Goal: Complete application form

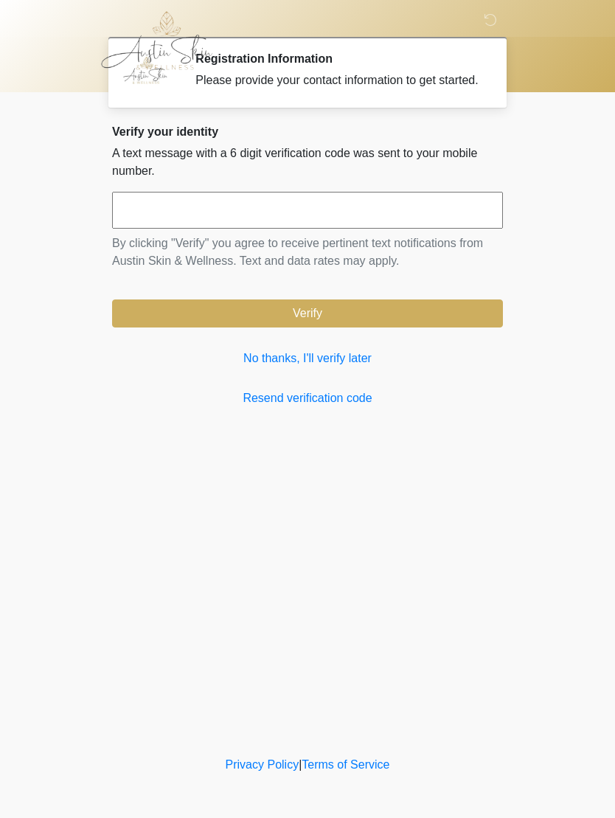
click at [328, 367] on link "No thanks, I'll verify later" at bounding box center [307, 359] width 391 height 18
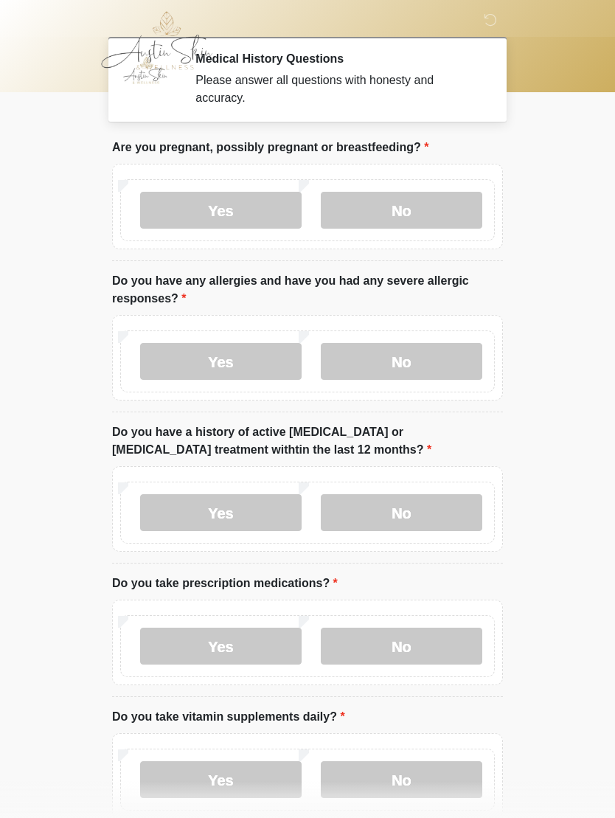
click at [406, 199] on label "No" at bounding box center [402, 210] width 162 height 37
click at [416, 363] on label "No" at bounding box center [402, 361] width 162 height 37
click at [406, 513] on label "No" at bounding box center [402, 512] width 162 height 37
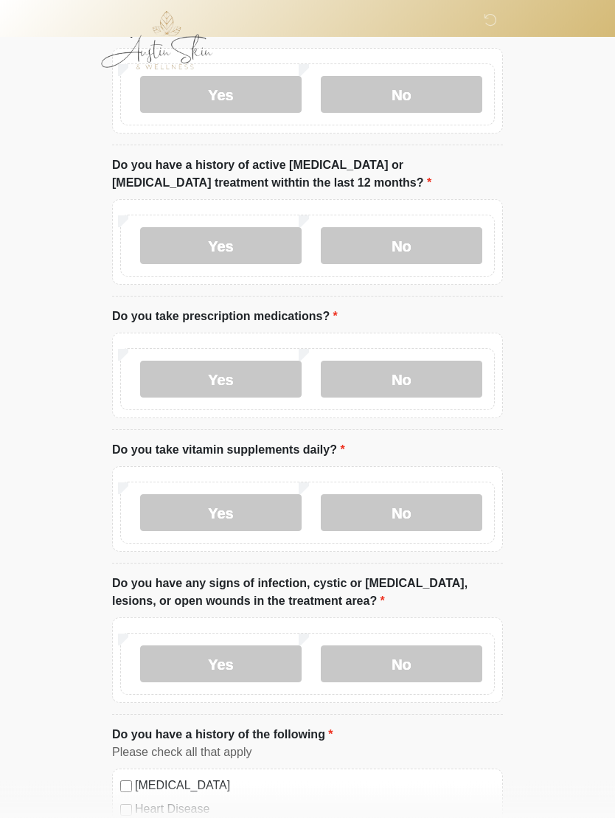
scroll to position [267, 0]
click at [243, 376] on label "Yes" at bounding box center [221, 379] width 162 height 37
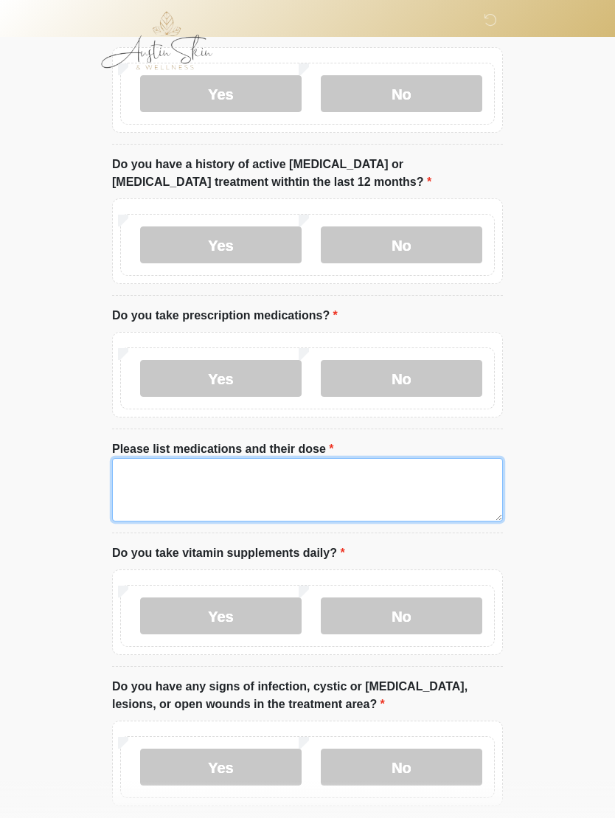
click at [159, 476] on textarea "Please list medications and their dose" at bounding box center [307, 489] width 391 height 63
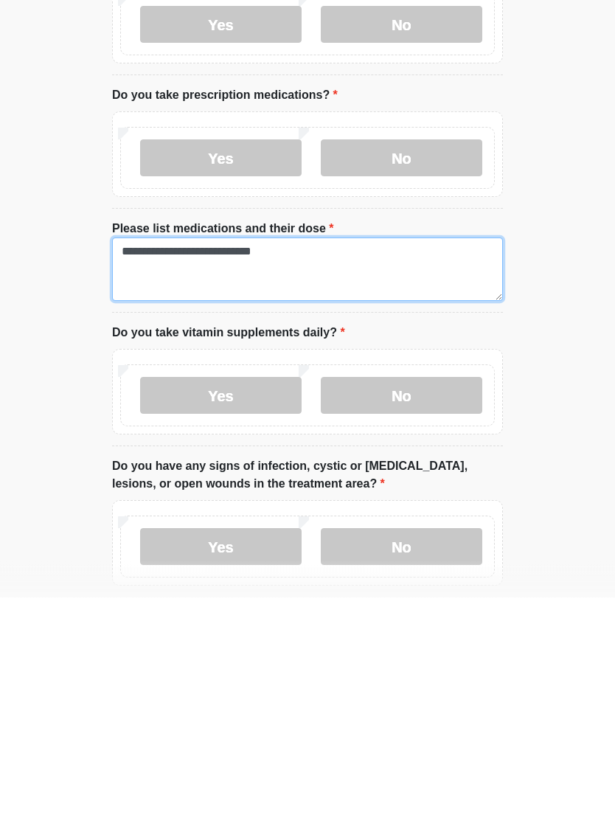
type textarea "**********"
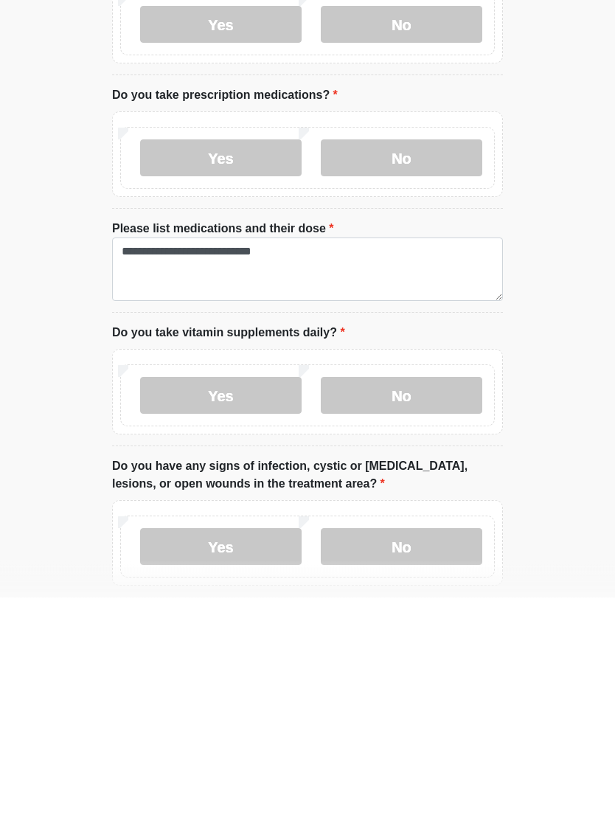
click at [216, 598] on label "Yes" at bounding box center [221, 616] width 162 height 37
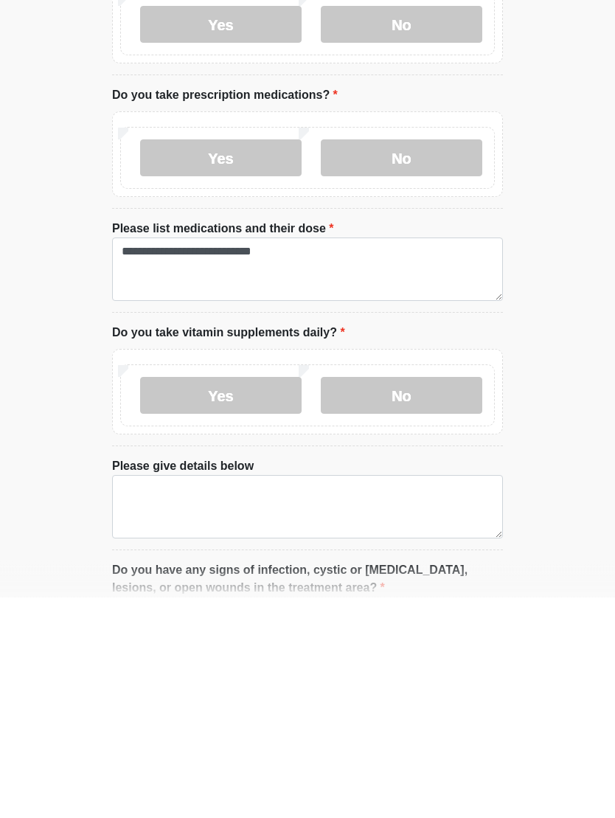
scroll to position [488, 0]
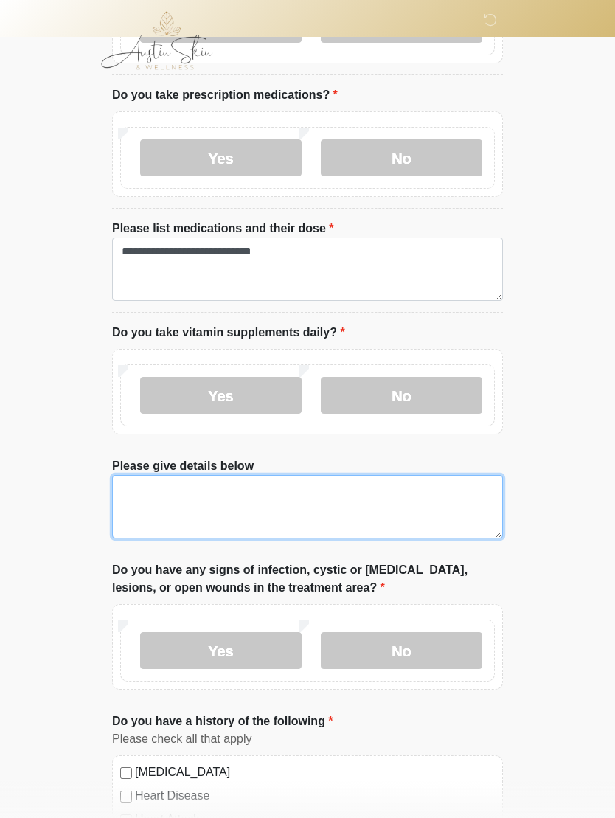
click at [152, 496] on textarea "Please give details below" at bounding box center [307, 506] width 391 height 63
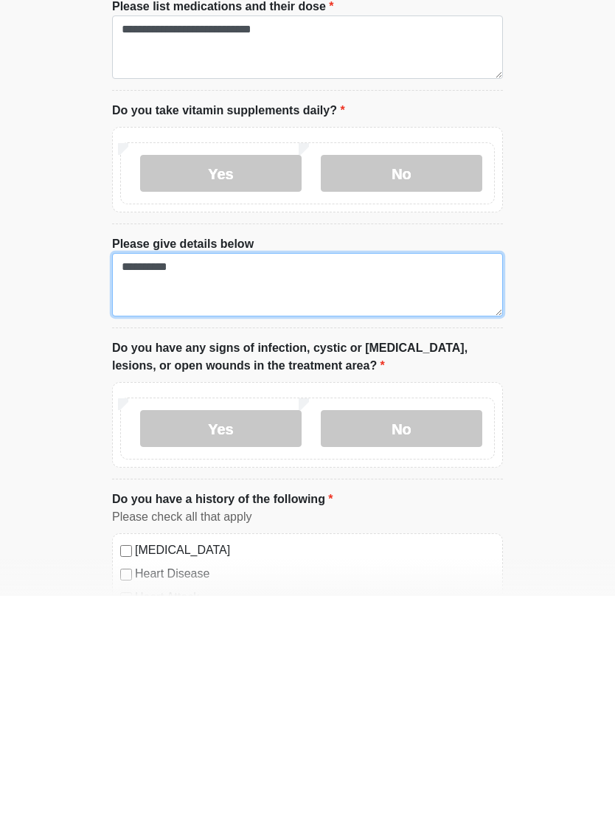
type textarea "*********"
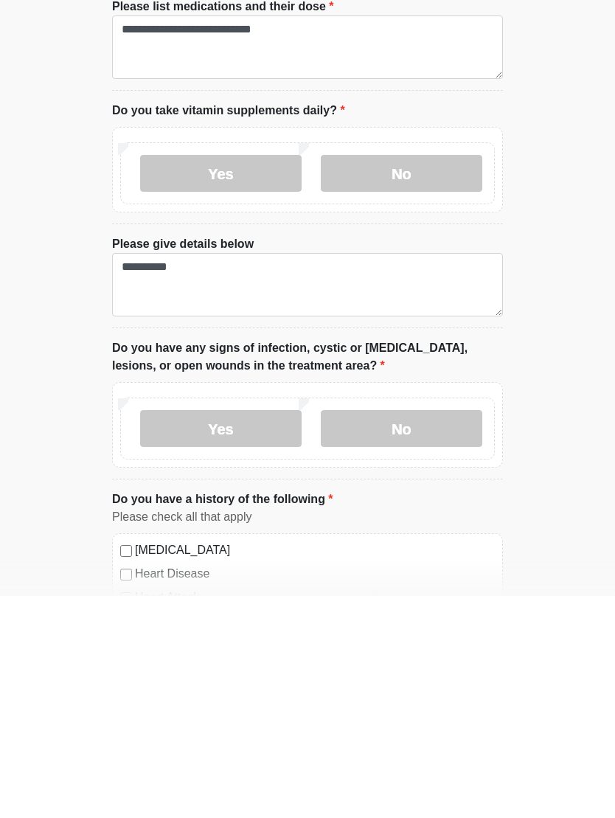
click at [408, 632] on label "No" at bounding box center [402, 650] width 162 height 37
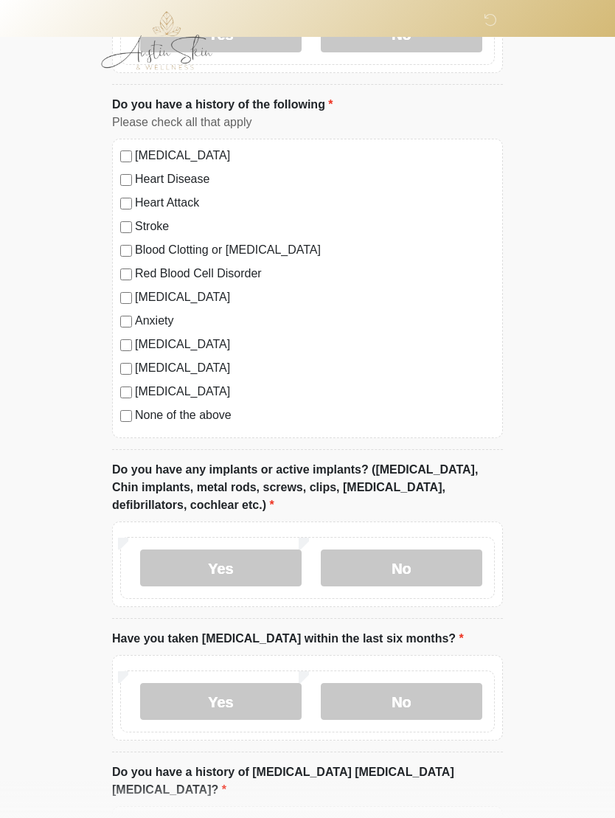
scroll to position [1108, 0]
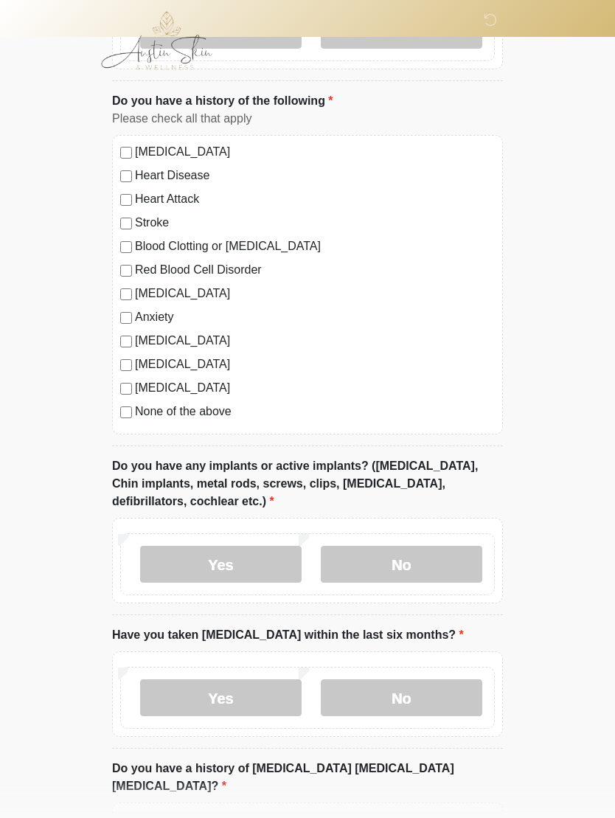
click at [247, 561] on label "Yes" at bounding box center [221, 564] width 162 height 37
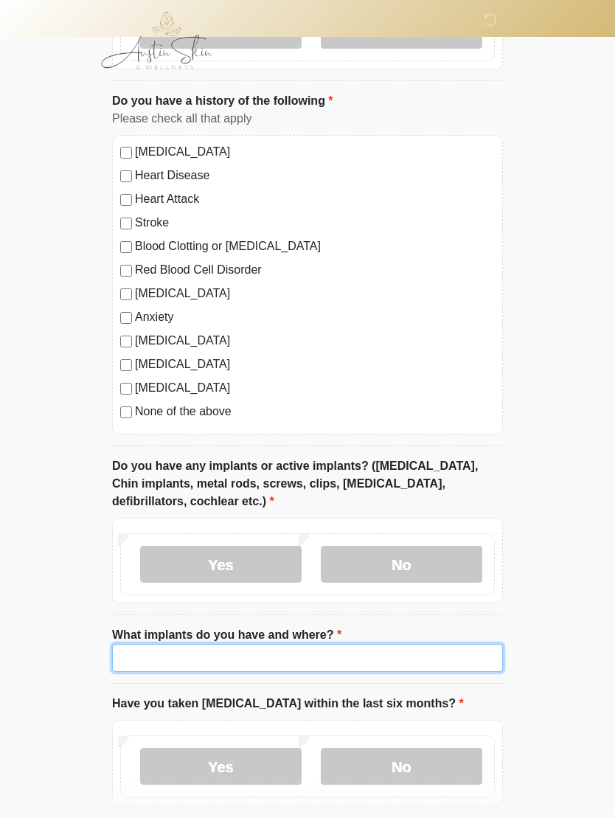
click at [148, 655] on input "What implants do you have and where?" at bounding box center [307, 658] width 391 height 28
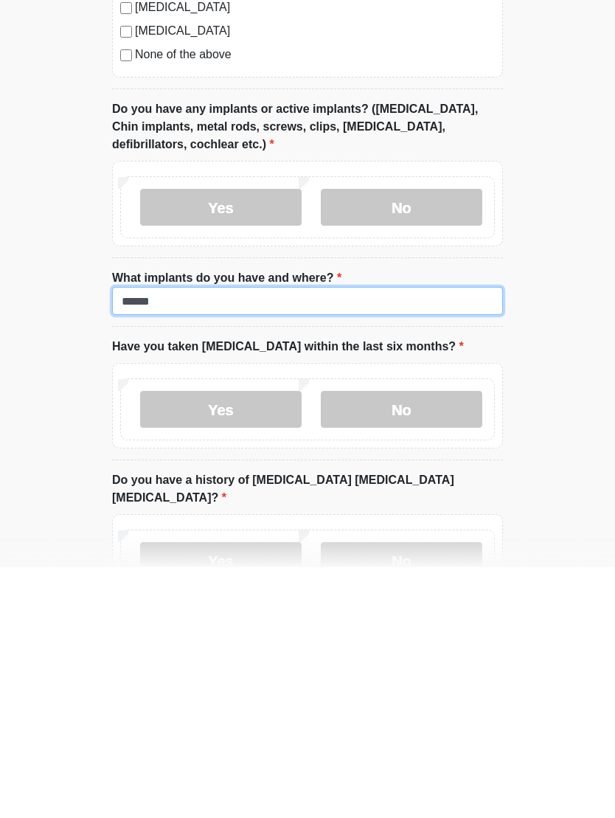
type input "******"
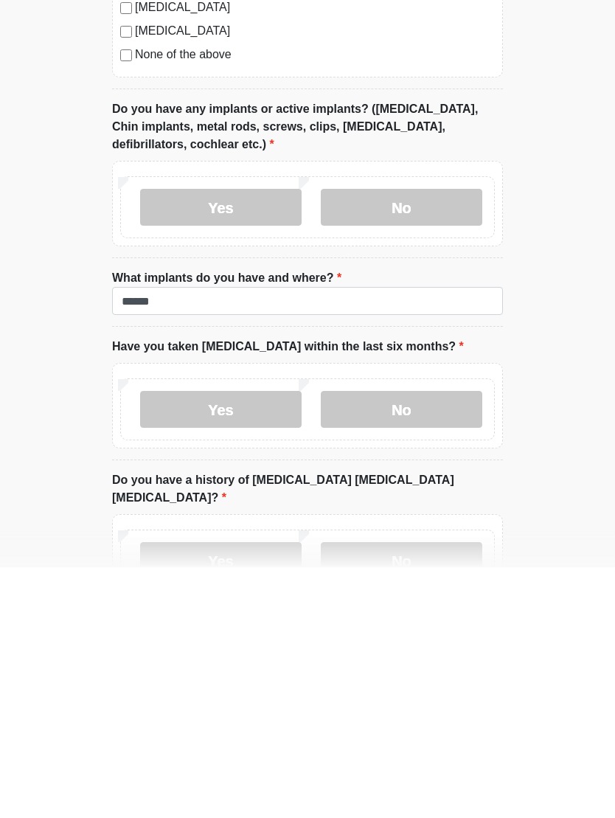
click at [418, 642] on label "No" at bounding box center [402, 660] width 162 height 37
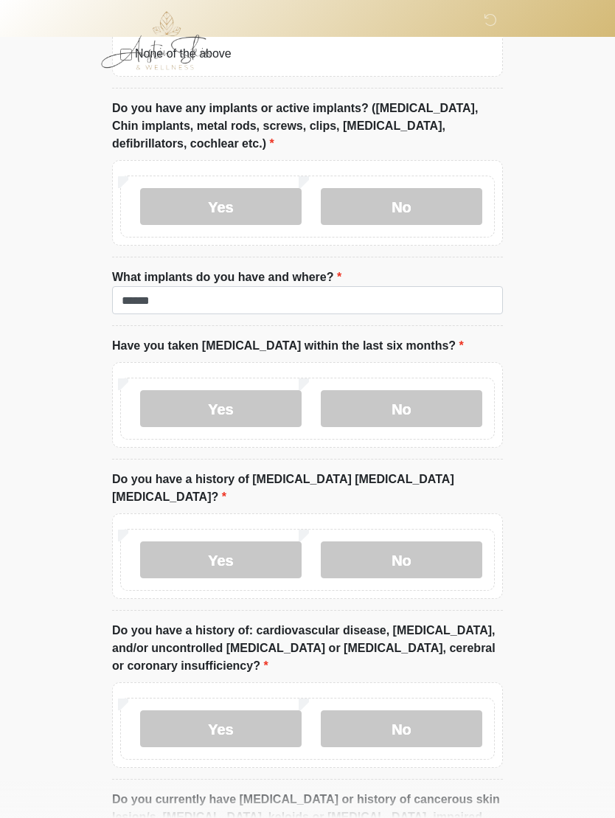
click at [407, 541] on label "No" at bounding box center [402, 559] width 162 height 37
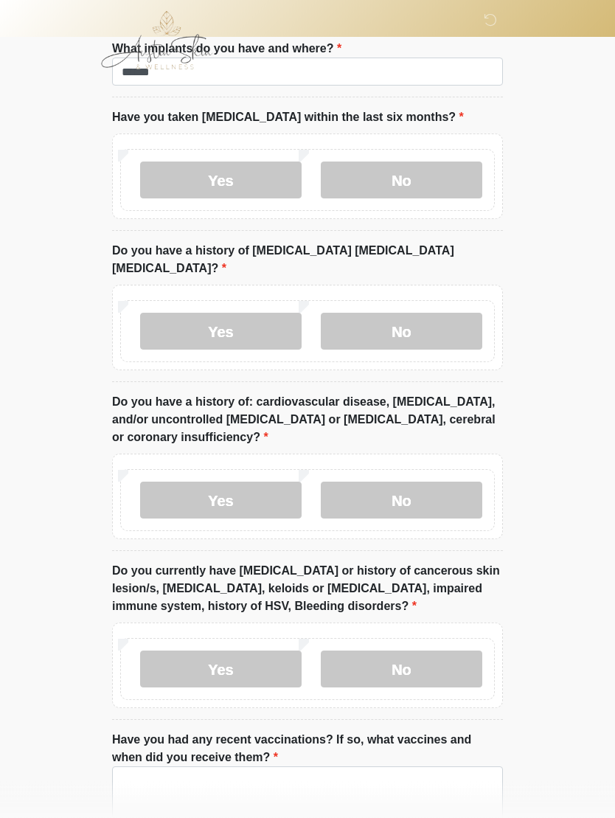
scroll to position [1744, 0]
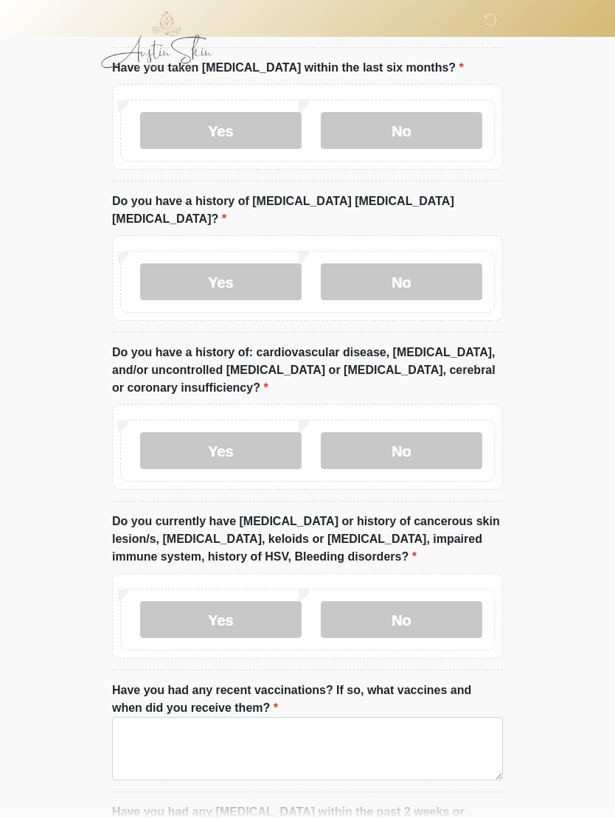
click at [397, 437] on label "No" at bounding box center [402, 450] width 162 height 37
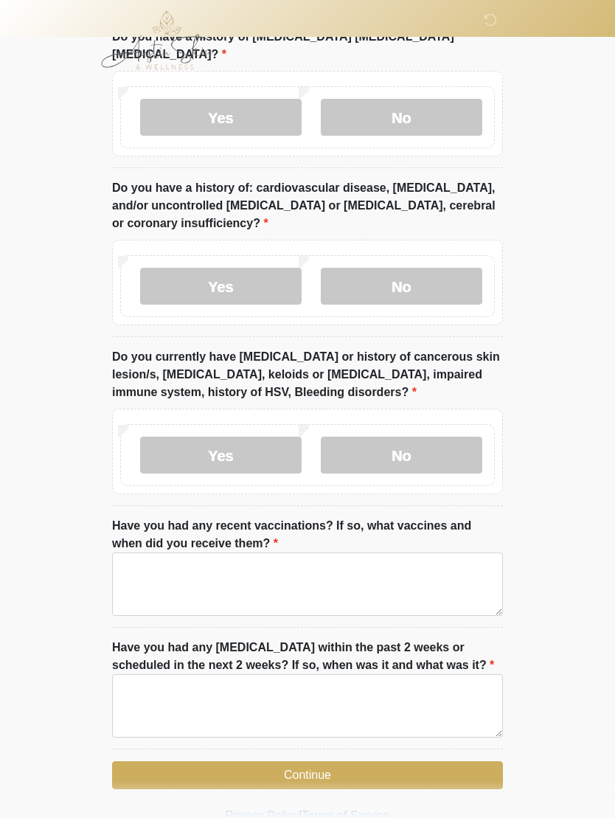
scroll to position [1921, 0]
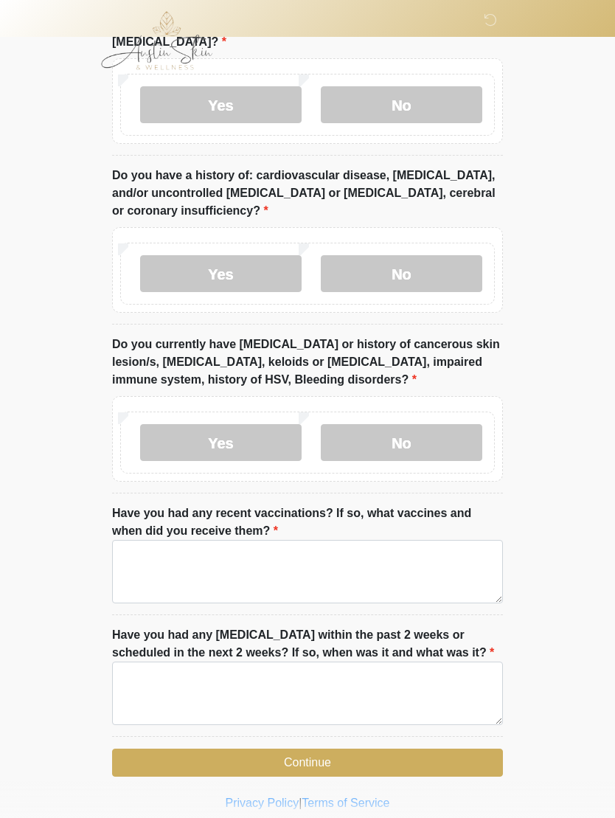
click at [222, 424] on label "Yes" at bounding box center [221, 442] width 162 height 37
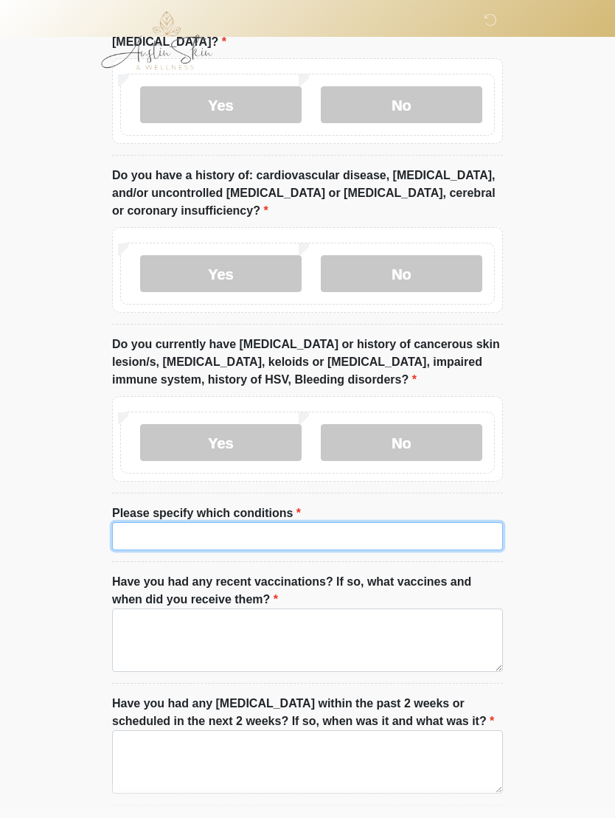
click at [139, 522] on input "Please specify which conditions" at bounding box center [307, 536] width 391 height 28
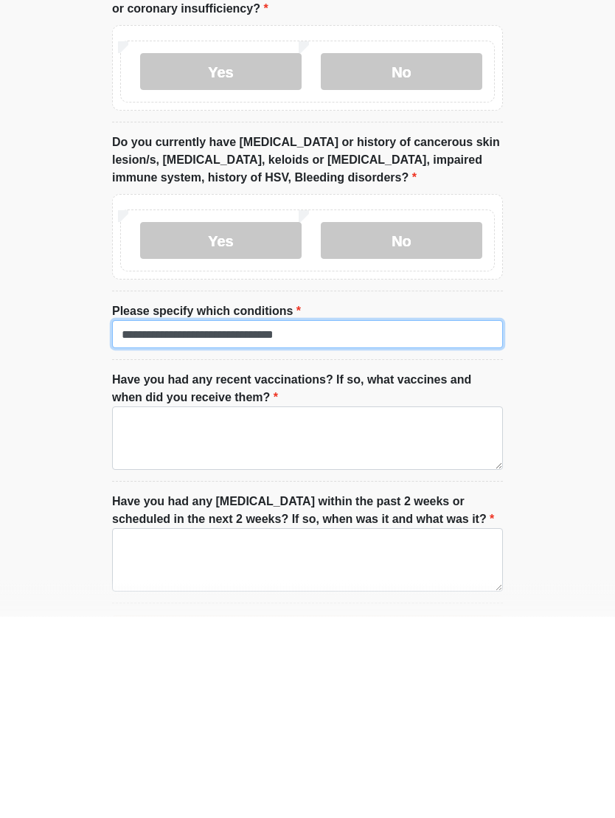
type input "**********"
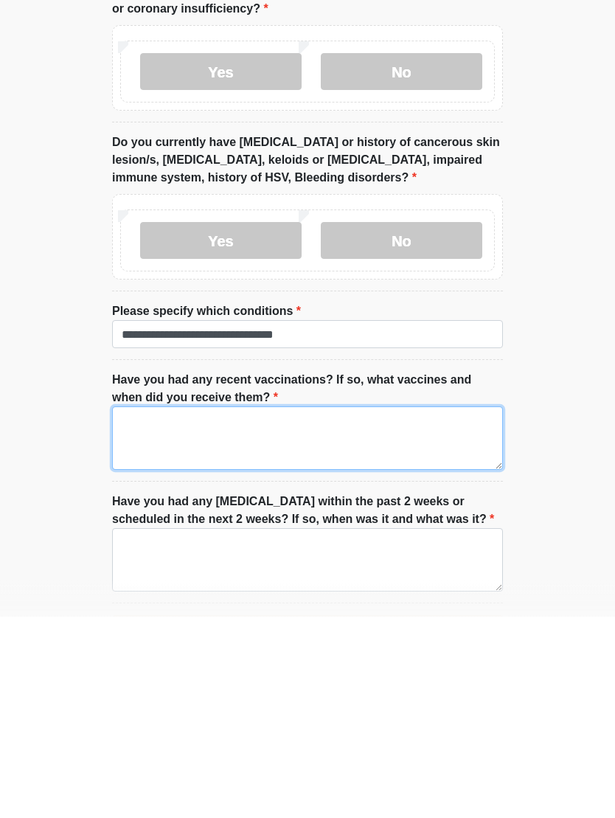
click at [204, 608] on textarea "Have you had any recent vaccinations? If so, what vaccines and when did you rec…" at bounding box center [307, 639] width 391 height 63
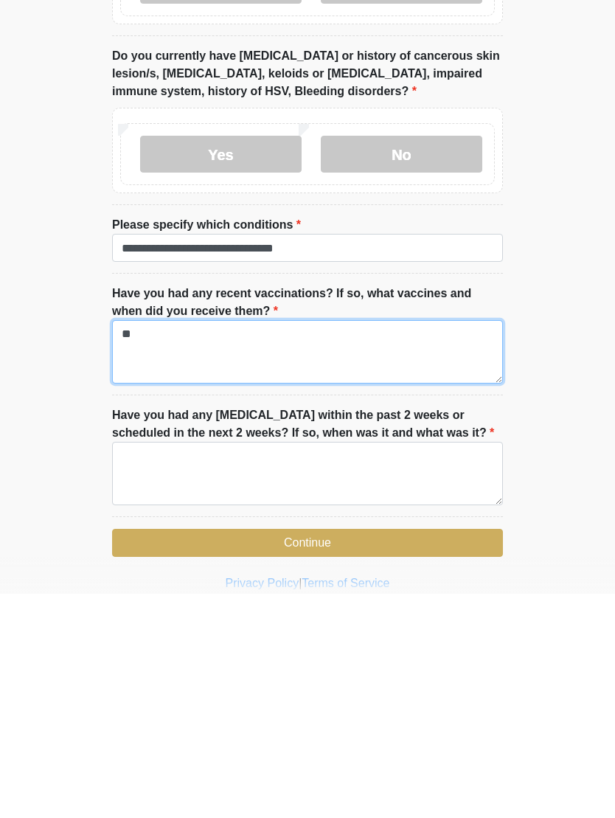
scroll to position [2022, 0]
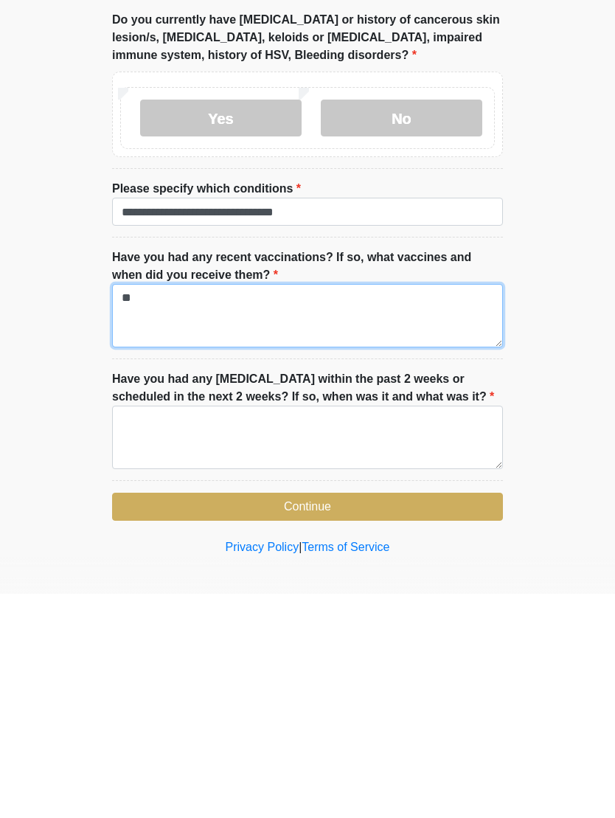
type textarea "**"
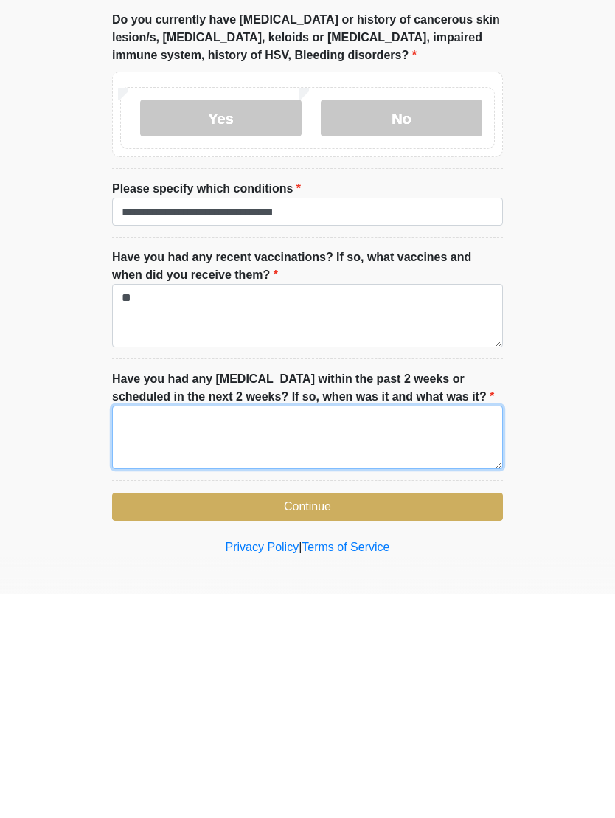
click at [143, 630] on textarea "Have you had any dental procedures within the past 2 weeks or scheduled in the …" at bounding box center [307, 661] width 391 height 63
type textarea "**********"
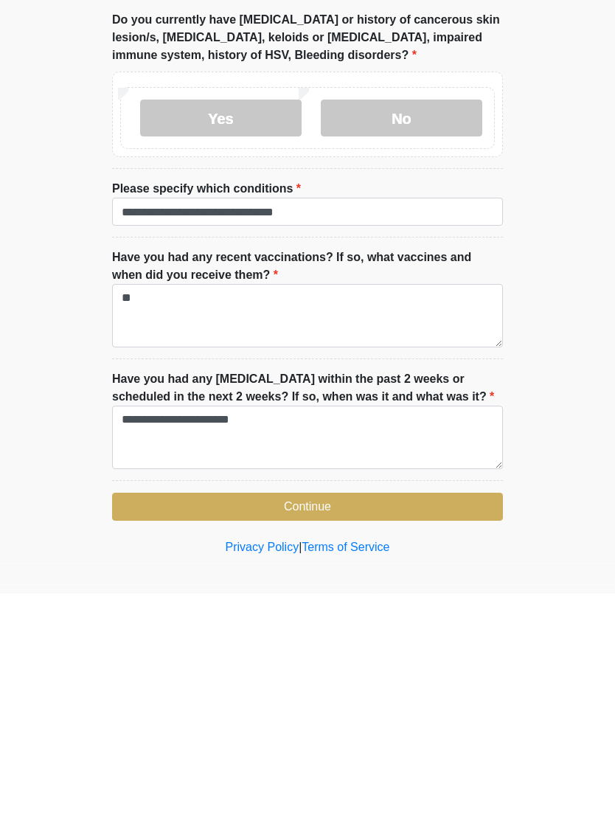
click at [325, 717] on button "Continue" at bounding box center [307, 731] width 391 height 28
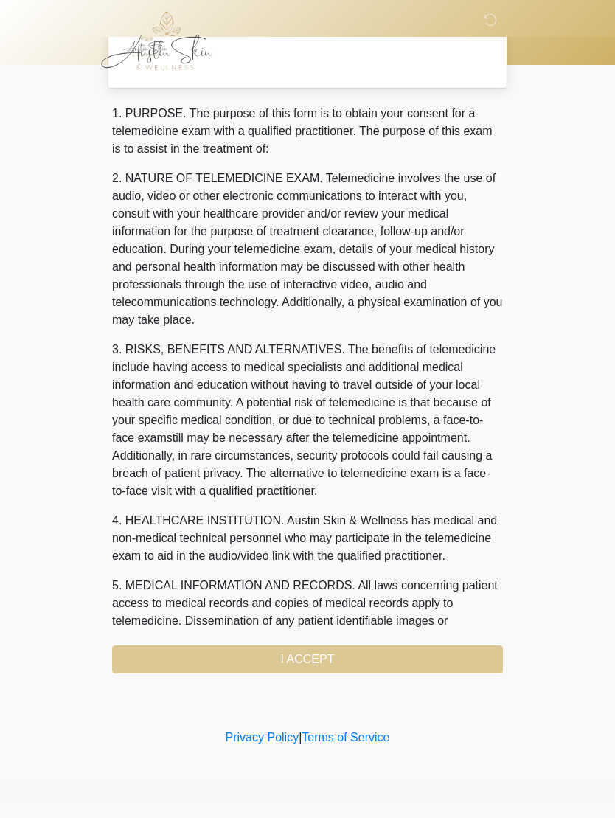
scroll to position [0, 0]
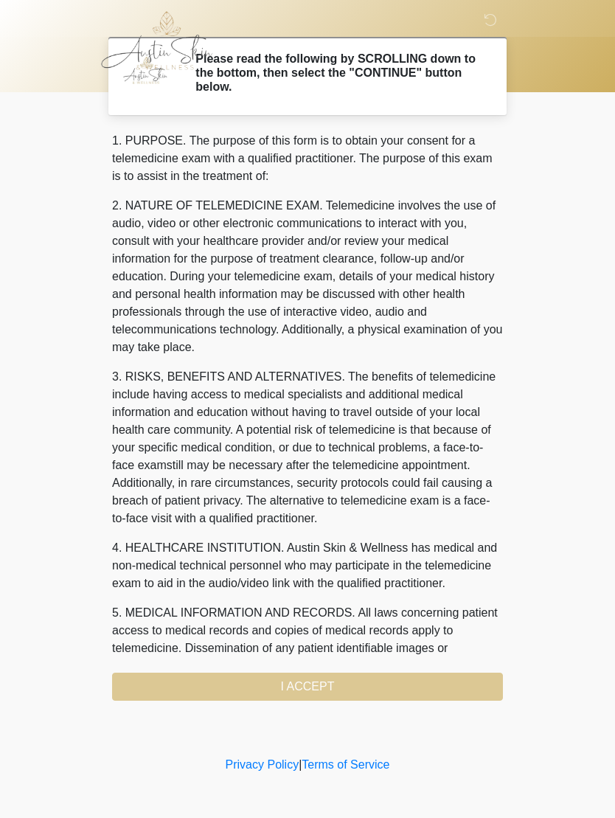
click at [330, 684] on div "1. PURPOSE. The purpose of this form is to obtain your consent for a telemedici…" at bounding box center [307, 416] width 391 height 569
click at [305, 687] on div "1. PURPOSE. The purpose of this form is to obtain your consent for a telemedici…" at bounding box center [307, 416] width 391 height 569
click at [305, 684] on div "1. PURPOSE. The purpose of this form is to obtain your consent for a telemedici…" at bounding box center [307, 416] width 391 height 569
click at [307, 694] on div "1. PURPOSE. The purpose of this form is to obtain your consent for a telemedici…" at bounding box center [307, 416] width 391 height 569
click at [315, 689] on div "1. PURPOSE. The purpose of this form is to obtain your consent for a telemedici…" at bounding box center [307, 416] width 391 height 569
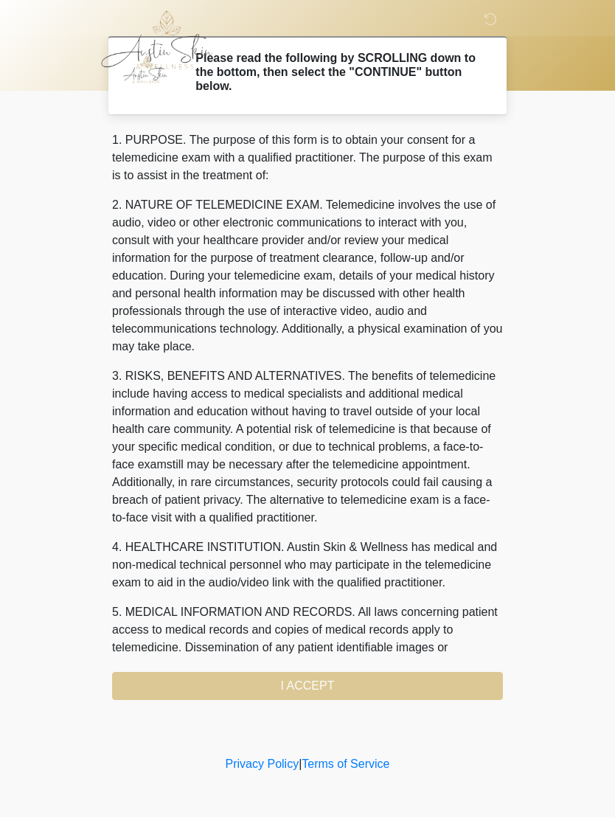
click at [316, 691] on div "1. PURPOSE. The purpose of this form is to obtain your consent for a telemedici…" at bounding box center [307, 416] width 391 height 569
click at [296, 685] on div "1. PURPOSE. The purpose of this form is to obtain your consent for a telemedici…" at bounding box center [307, 416] width 391 height 569
click at [296, 684] on div "1. PURPOSE. The purpose of this form is to obtain your consent for a telemedici…" at bounding box center [307, 416] width 391 height 569
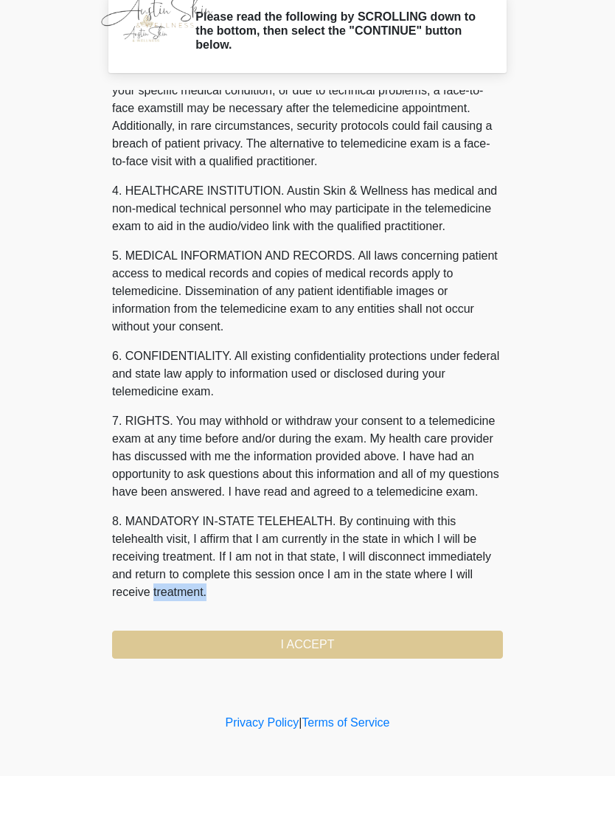
scroll to position [368, 0]
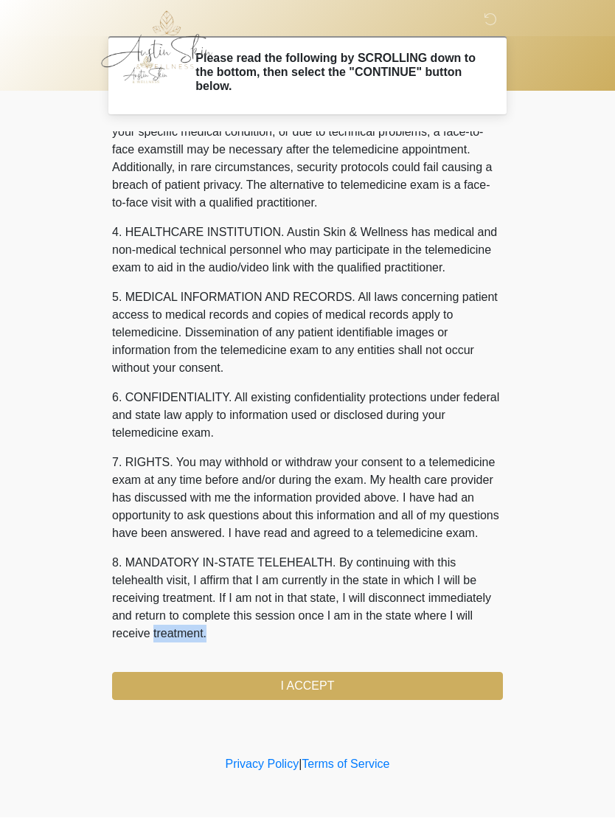
click at [312, 686] on button "I ACCEPT" at bounding box center [307, 687] width 391 height 28
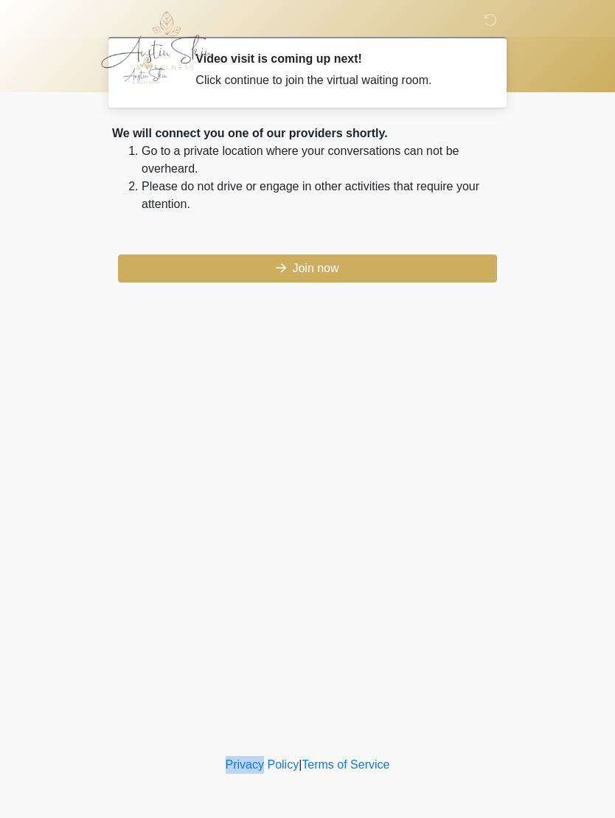
click at [331, 268] on button "Join now" at bounding box center [307, 268] width 379 height 28
